Goal: Task Accomplishment & Management: Manage account settings

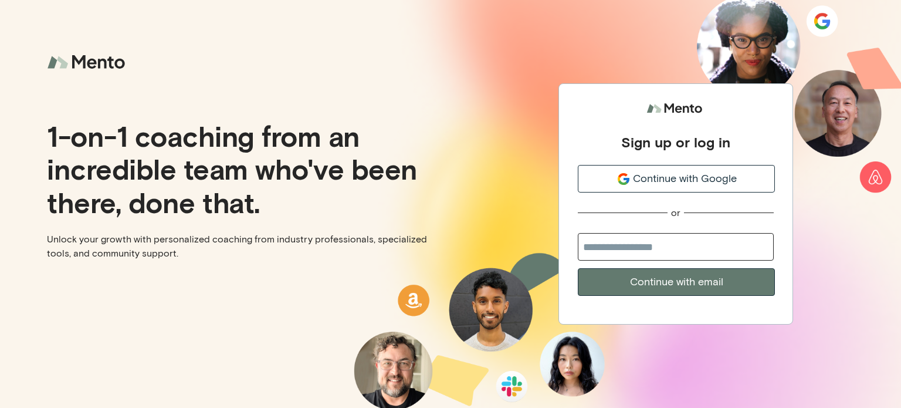
click at [706, 178] on span "Continue with Google" at bounding box center [685, 179] width 104 height 16
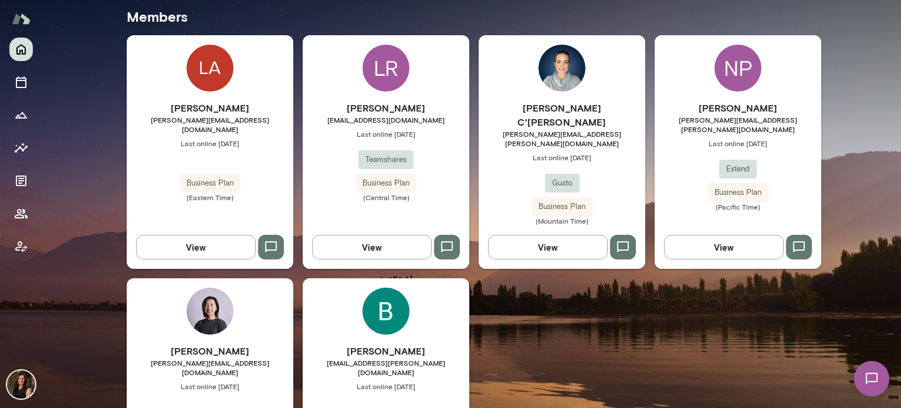
scroll to position [352, 0]
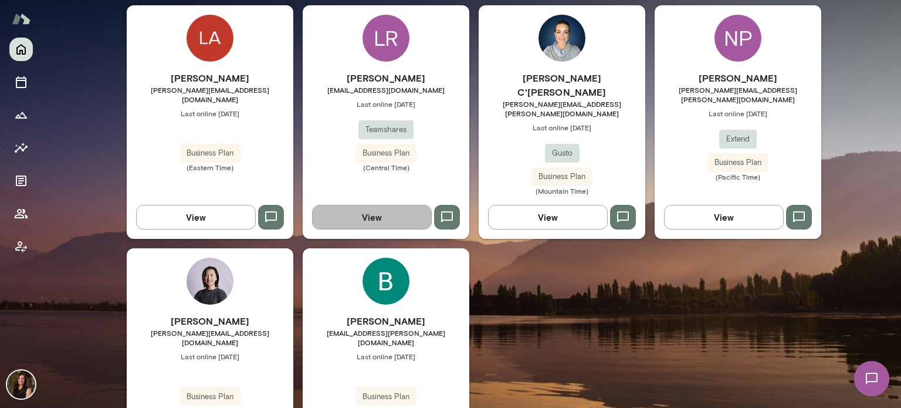
click at [406, 205] on button "View" at bounding box center [372, 217] width 120 height 25
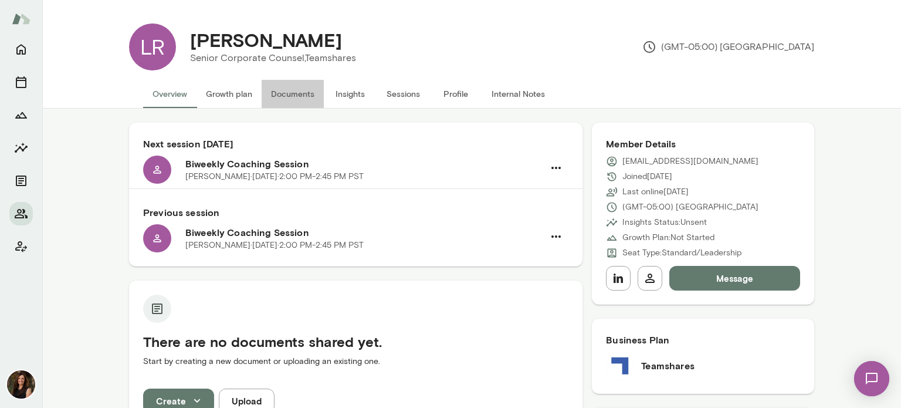
click at [286, 93] on button "Documents" at bounding box center [293, 94] width 62 height 28
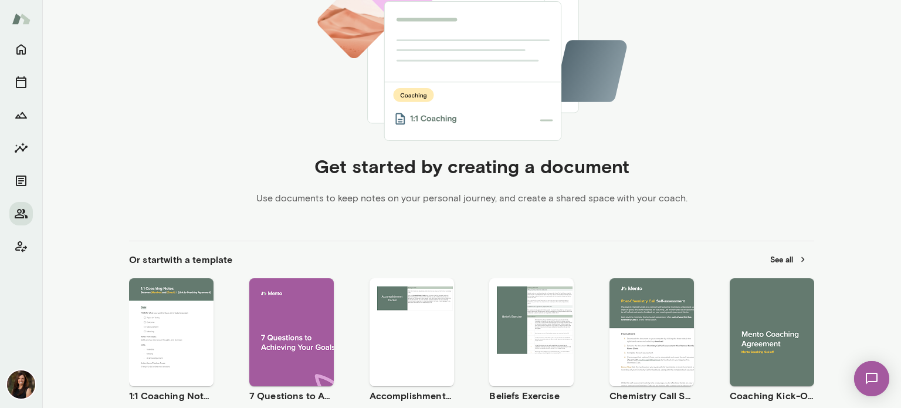
scroll to position [293, 0]
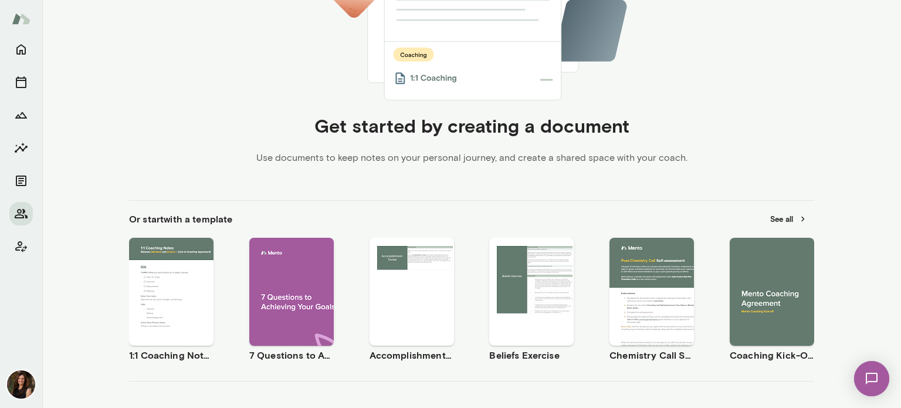
click at [789, 279] on span "Use template" at bounding box center [779, 281] width 43 height 9
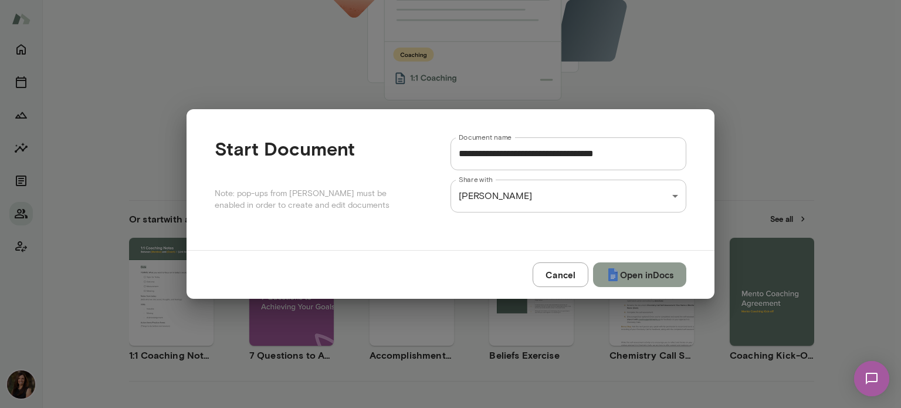
click at [624, 271] on button "Open in Docs" at bounding box center [639, 274] width 93 height 25
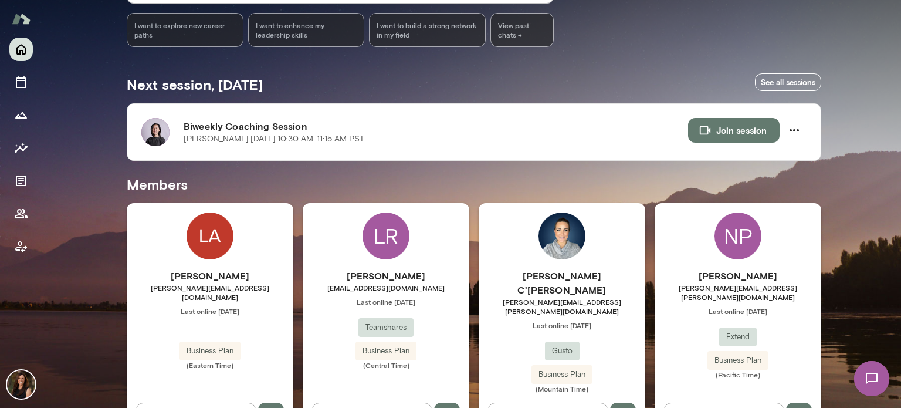
scroll to position [176, 0]
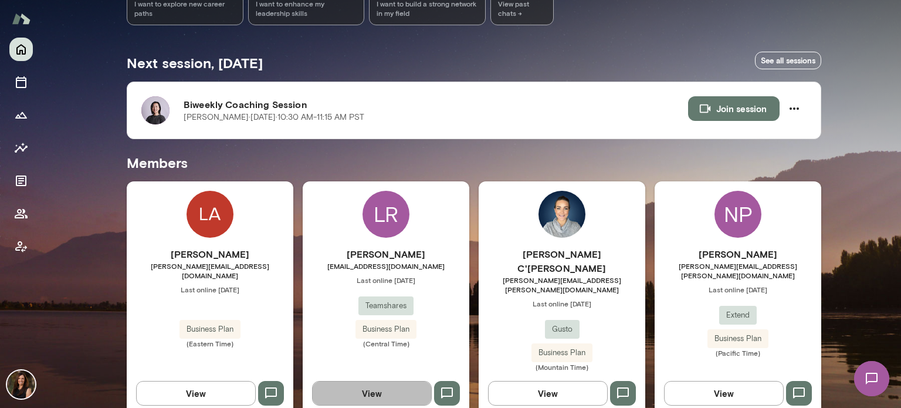
click at [361, 381] on button "View" at bounding box center [372, 393] width 120 height 25
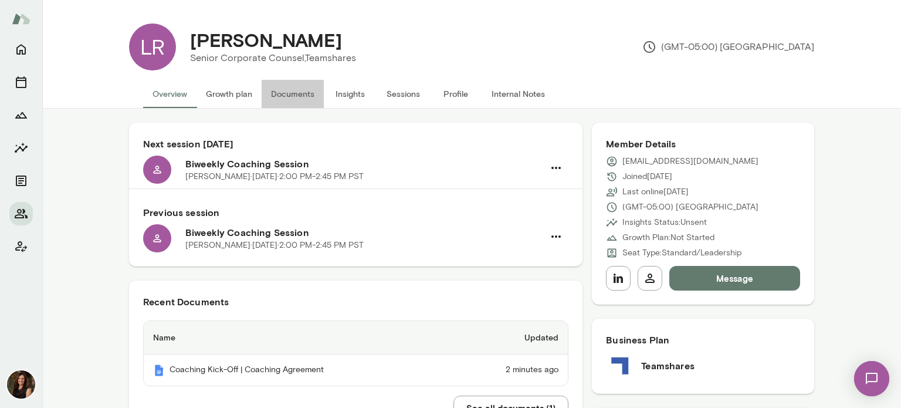
click at [274, 97] on button "Documents" at bounding box center [293, 94] width 62 height 28
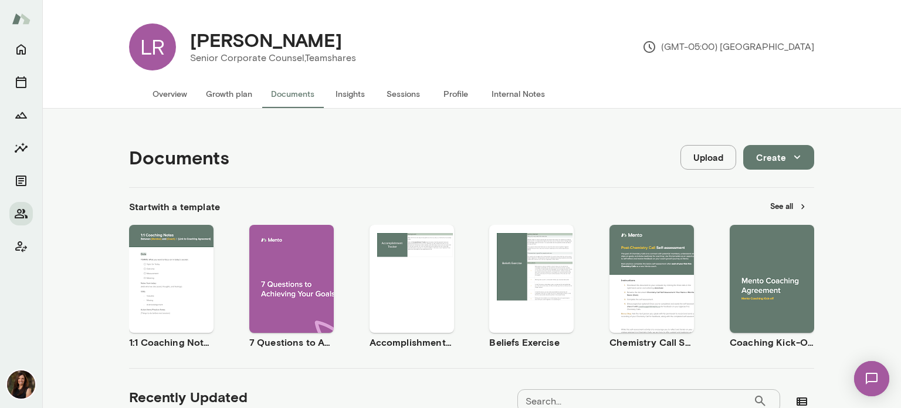
click at [168, 98] on button "Overview" at bounding box center [169, 94] width 53 height 28
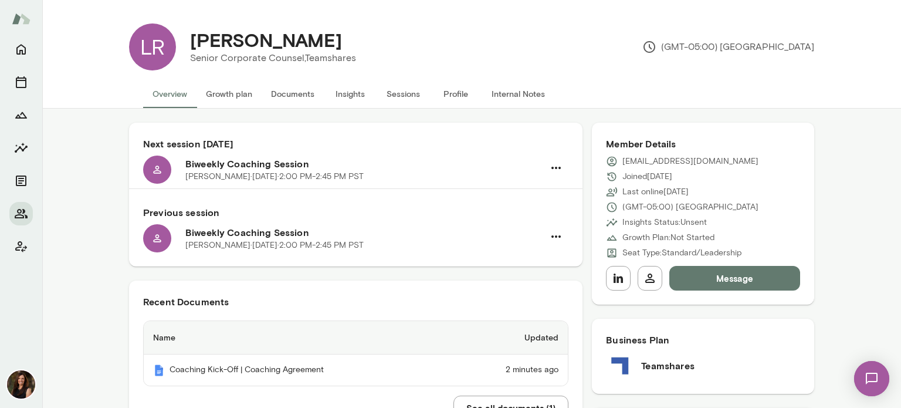
click at [786, 281] on button "Message" at bounding box center [735, 278] width 131 height 25
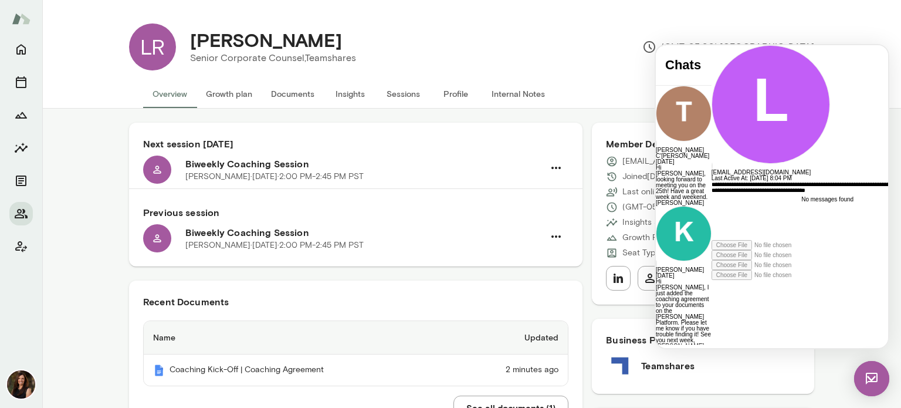
click at [712, 280] on icon at bounding box center [712, 280] width 0 height 0
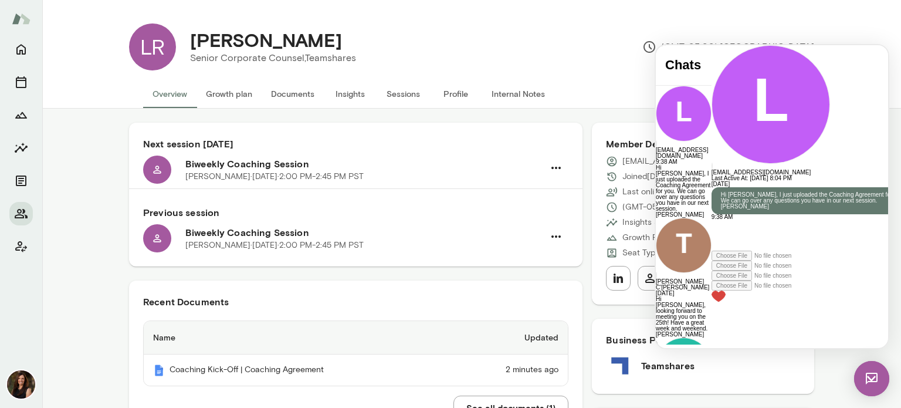
click at [880, 383] on img at bounding box center [871, 378] width 35 height 35
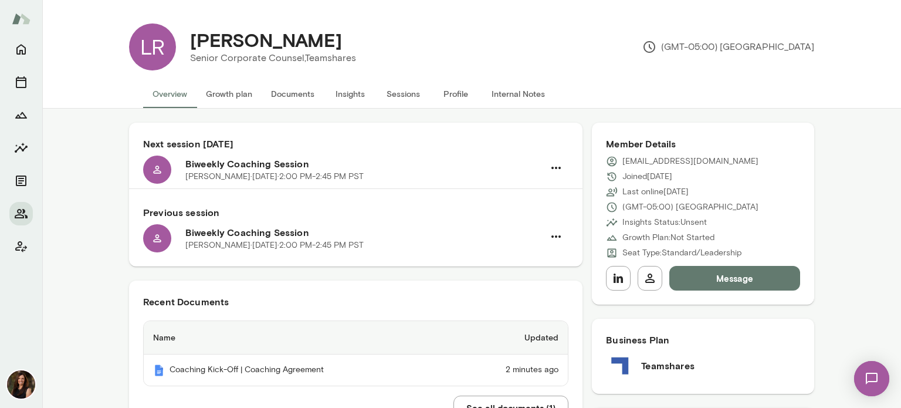
click at [403, 94] on button "Sessions" at bounding box center [403, 94] width 53 height 28
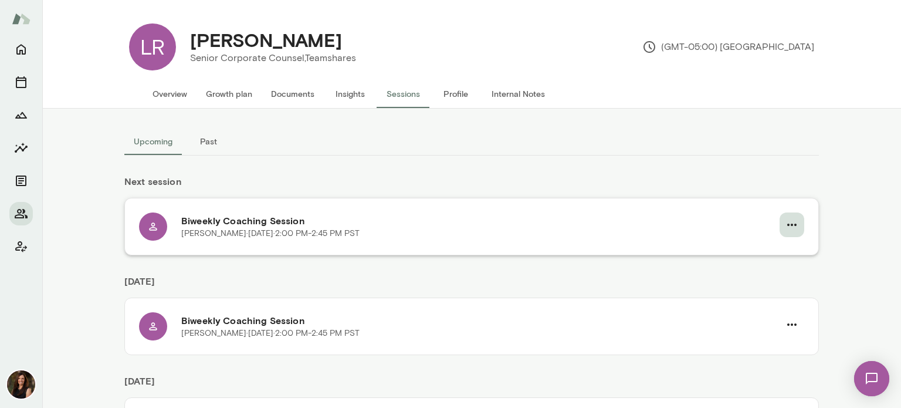
click at [793, 229] on icon "button" at bounding box center [792, 225] width 14 height 14
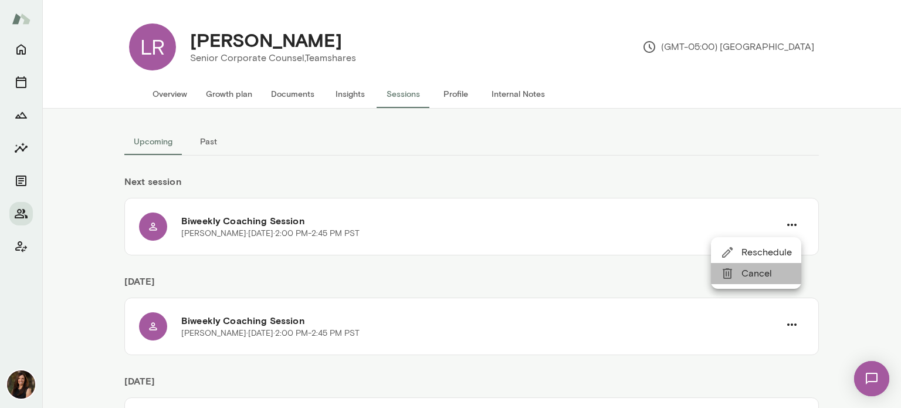
click at [756, 272] on span "Cancel" at bounding box center [767, 273] width 50 height 14
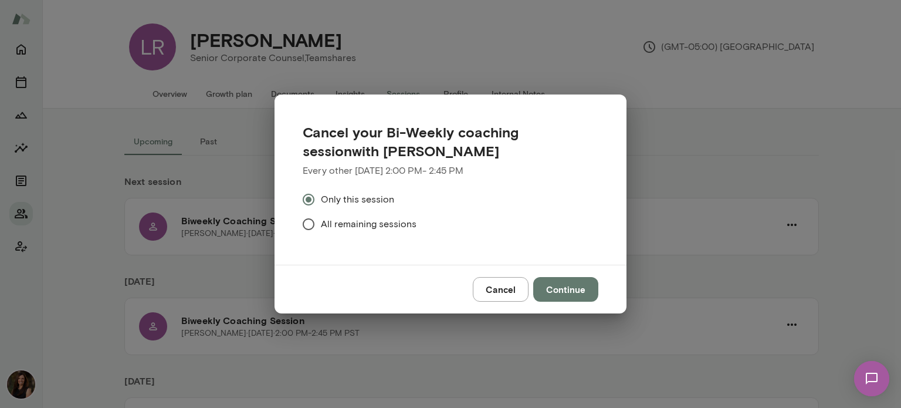
click at [380, 225] on span "All remaining sessions" at bounding box center [369, 224] width 96 height 14
click at [561, 281] on button "Continue" at bounding box center [565, 289] width 65 height 25
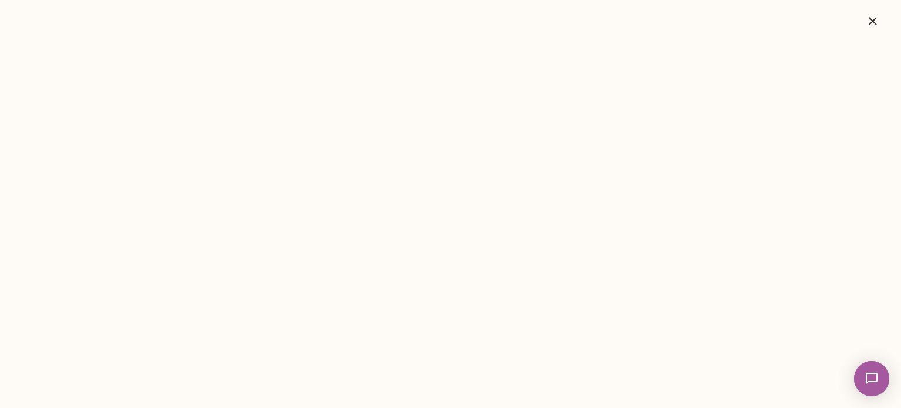
click at [877, 16] on icon "button" at bounding box center [873, 21] width 14 height 14
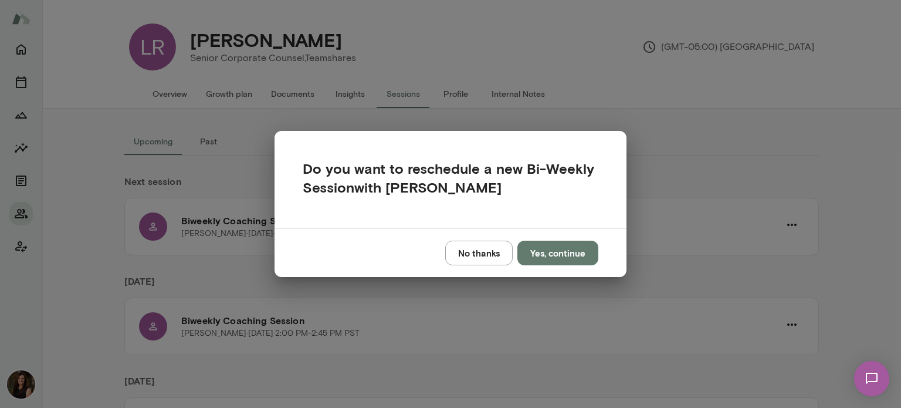
click at [662, 112] on div "Do you want to reschedule a new Bi-Weekly Session with Carrie Atkin No thanks Y…" at bounding box center [450, 204] width 901 height 408
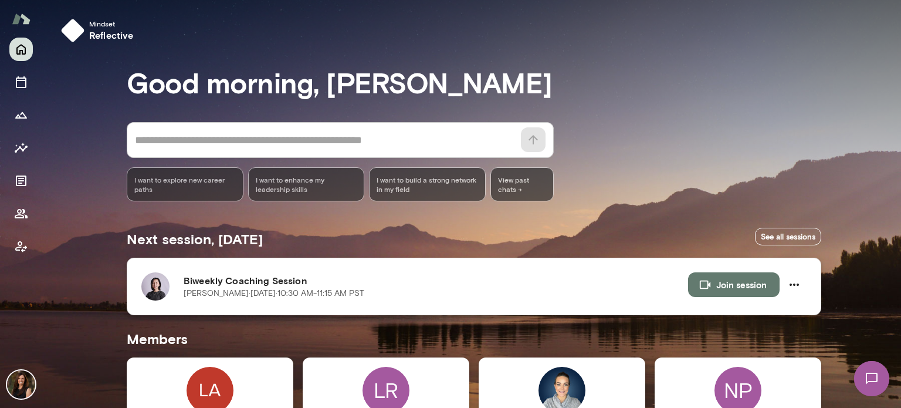
scroll to position [293, 0]
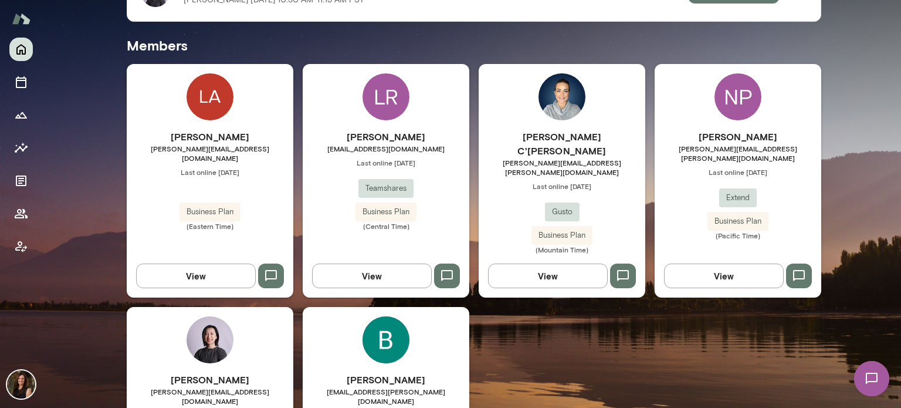
click at [391, 263] on button "View" at bounding box center [372, 275] width 120 height 25
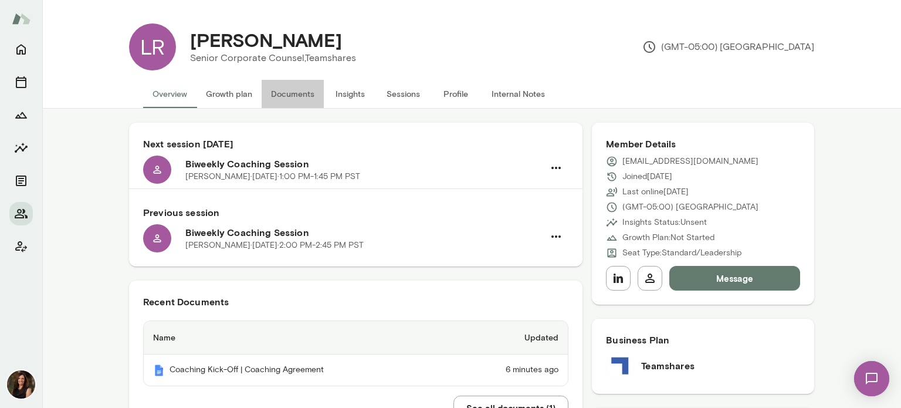
click at [268, 90] on button "Documents" at bounding box center [293, 94] width 62 height 28
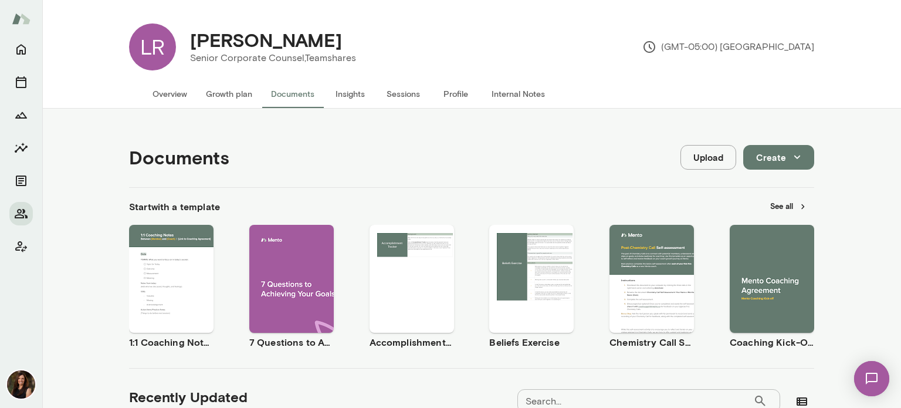
click at [406, 92] on button "Sessions" at bounding box center [403, 94] width 53 height 28
